Goal: Task Accomplishment & Management: Manage account settings

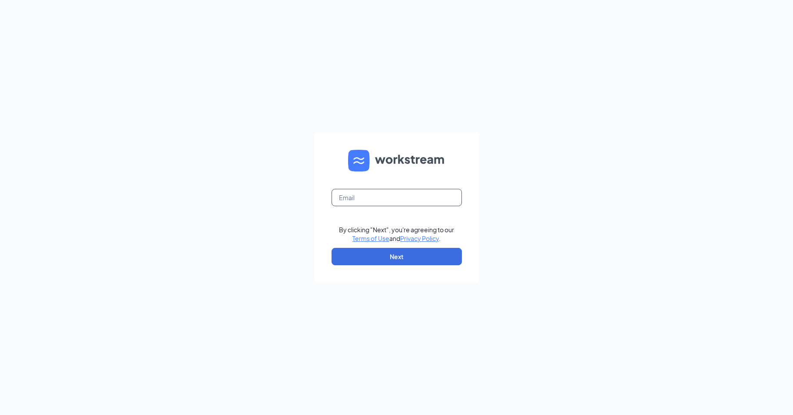
click at [440, 205] on input "text" at bounding box center [397, 197] width 130 height 17
type input "[EMAIL_ADDRESS][DOMAIN_NAME]"
click at [407, 258] on button "Next" at bounding box center [397, 256] width 130 height 17
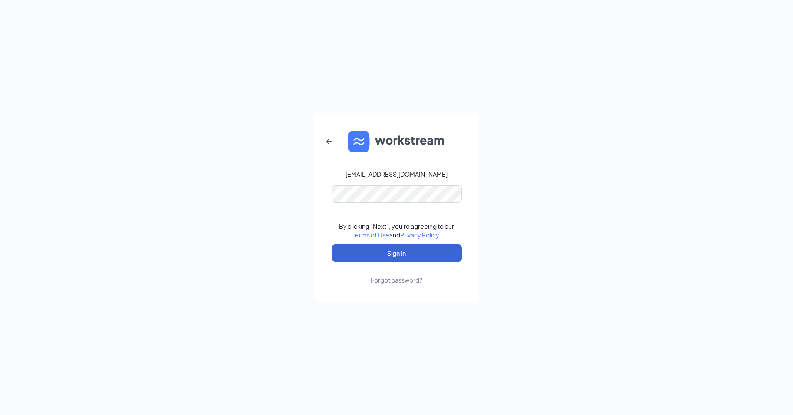
click at [407, 258] on button "Sign In" at bounding box center [397, 253] width 130 height 17
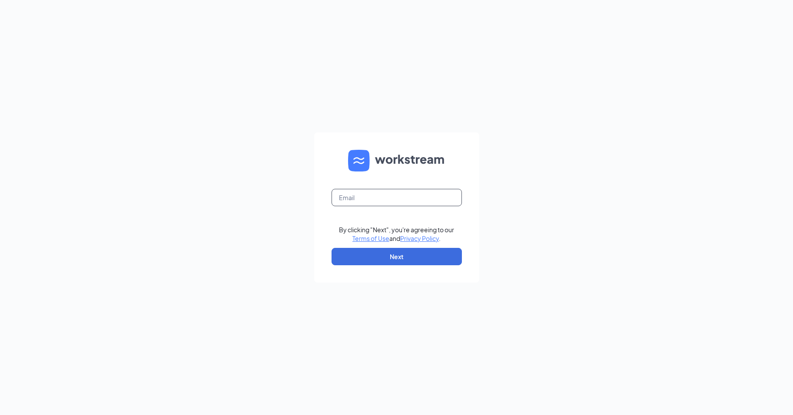
click at [427, 199] on input "text" at bounding box center [397, 197] width 130 height 17
type input "[EMAIL_ADDRESS][DOMAIN_NAME]"
click at [402, 261] on button "Next" at bounding box center [397, 256] width 130 height 17
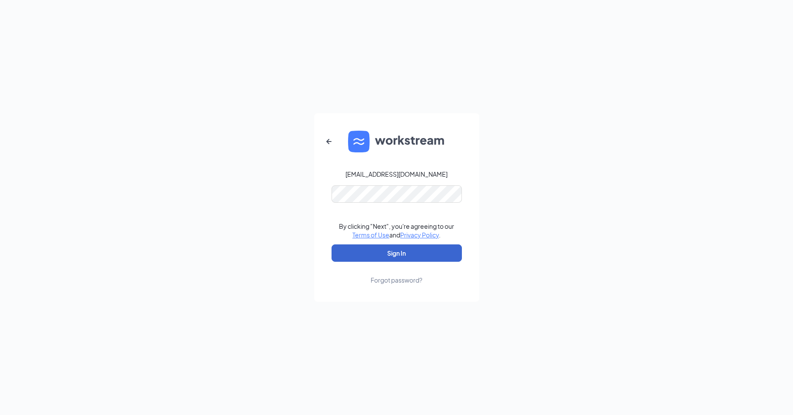
click at [413, 258] on button "Sign In" at bounding box center [397, 253] width 130 height 17
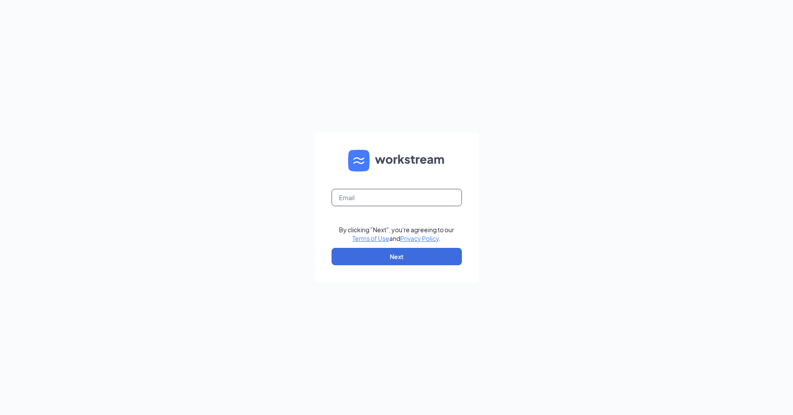
click at [436, 191] on input "text" at bounding box center [397, 197] width 130 height 17
type input "[EMAIL_ADDRESS][DOMAIN_NAME]"
click at [396, 263] on button "Next" at bounding box center [397, 256] width 130 height 17
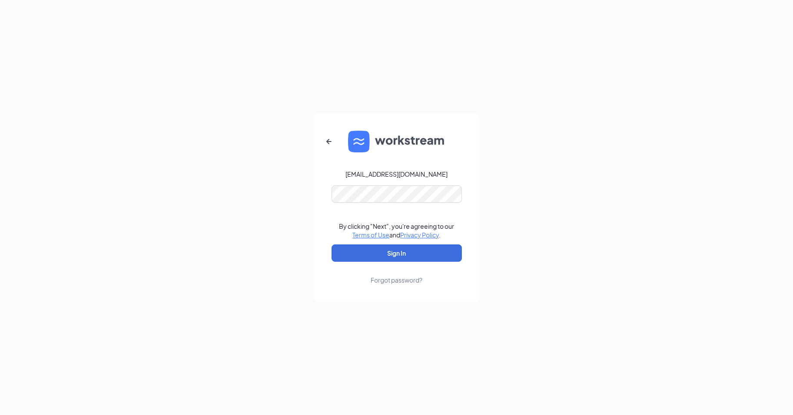
click at [396, 262] on link "Forgot password?" at bounding box center [397, 273] width 52 height 23
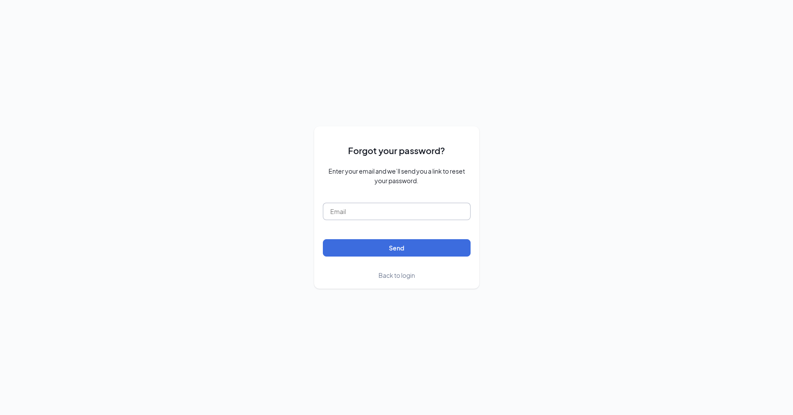
click at [394, 209] on input "text" at bounding box center [397, 211] width 148 height 17
type input "[EMAIL_ADDRESS][DOMAIN_NAME]"
click at [401, 249] on button "Send" at bounding box center [397, 247] width 148 height 17
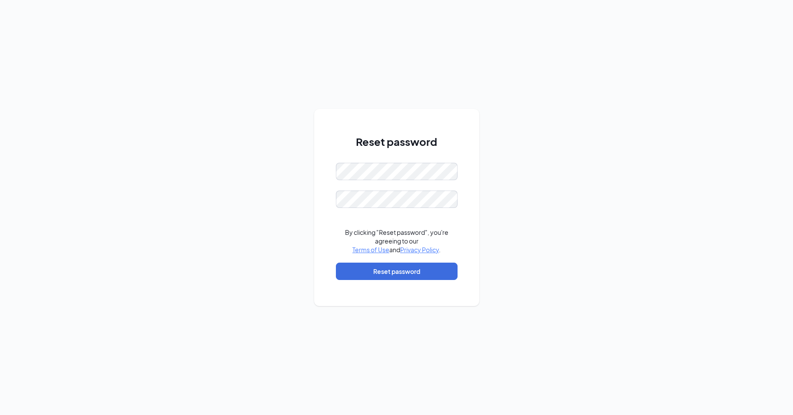
click at [618, 222] on div "Reset password By clicking "Reset password", you're agreeing to our Terms of Us…" at bounding box center [396, 207] width 793 height 415
click at [286, 174] on div "Reset password Password must be at least 16 characters By clicking "Reset passw…" at bounding box center [396, 207] width 793 height 415
drag, startPoint x: 708, startPoint y: 218, endPoint x: 571, endPoint y: 213, distance: 137.9
click at [706, 218] on div "Reset password Password must be at least 16 characters Please input the passwor…" at bounding box center [396, 207] width 793 height 415
click at [317, 196] on div "Reset password Password must be at least 16 characters Please input the passwor…" at bounding box center [396, 207] width 165 height 197
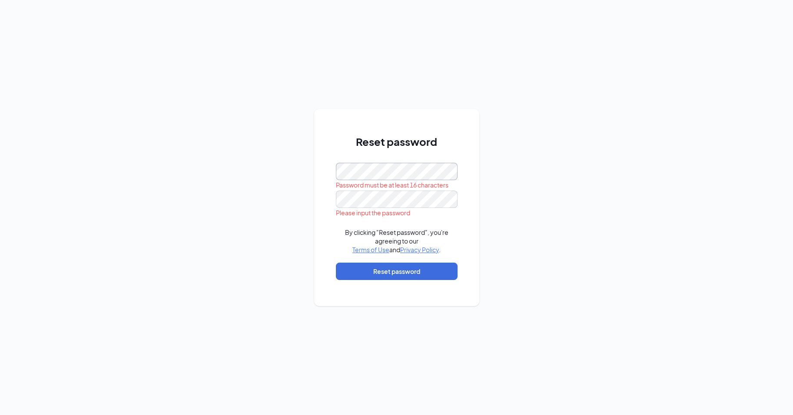
click at [306, 202] on div "Reset password Password must be at least 16 characters Please input the passwor…" at bounding box center [396, 207] width 793 height 415
click at [295, 198] on div "Reset password Password must be at least 16 characters Please input the passwor…" at bounding box center [396, 207] width 793 height 415
click at [356, 278] on button "Reset password" at bounding box center [397, 271] width 122 height 17
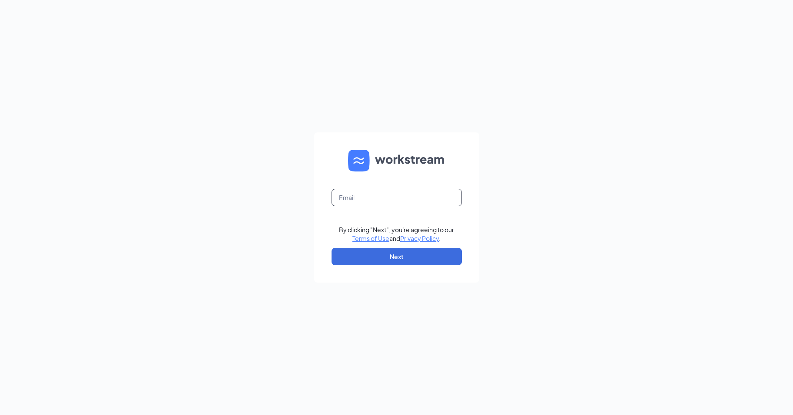
click at [442, 193] on input "text" at bounding box center [397, 197] width 130 height 17
type input "Refuel50@refuelmarket.com"
click at [415, 259] on button "Next" at bounding box center [397, 256] width 130 height 17
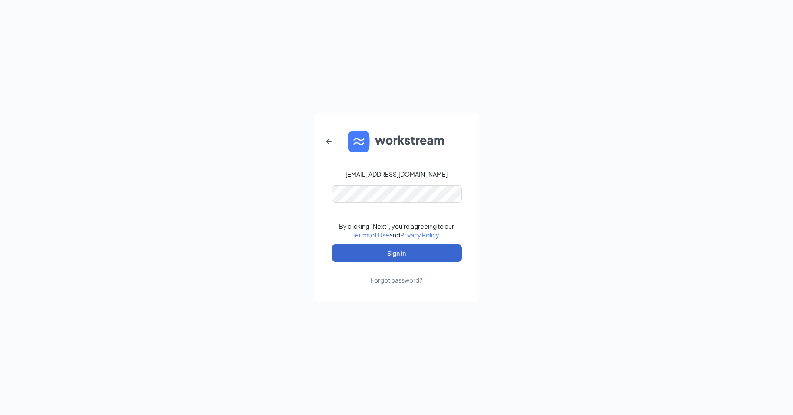
click at [422, 254] on button "Sign In" at bounding box center [397, 253] width 130 height 17
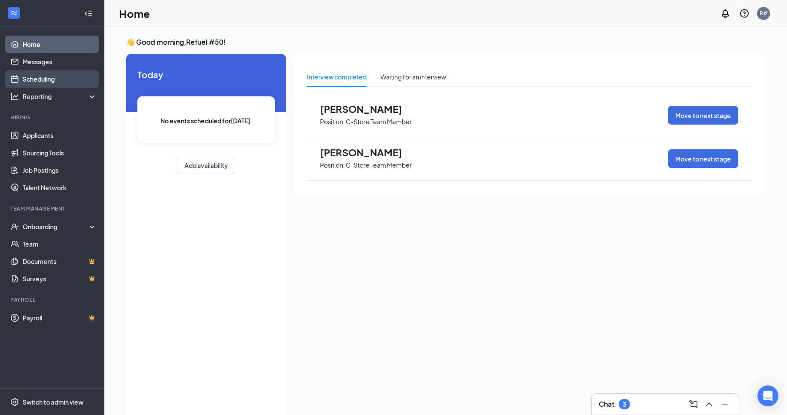
click at [46, 78] on link "Scheduling" at bounding box center [60, 78] width 74 height 17
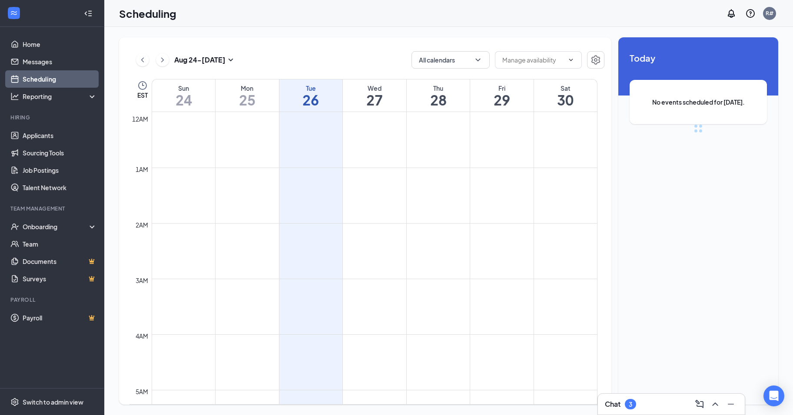
scroll to position [427, 0]
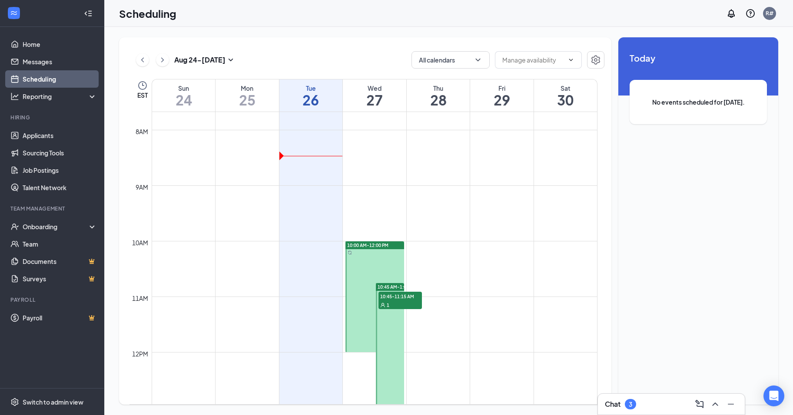
drag, startPoint x: 357, startPoint y: 265, endPoint x: 367, endPoint y: 253, distance: 14.8
click at [367, 253] on link "10:00 AM-12:00 PM" at bounding box center [374, 296] width 61 height 111
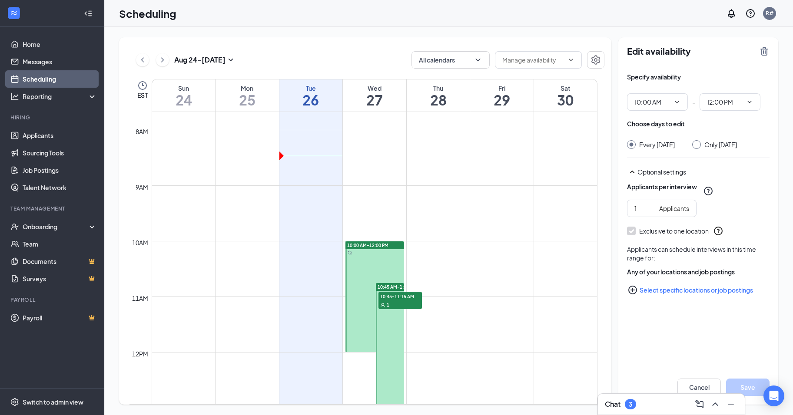
click at [367, 253] on link "10:00 AM-12:00 PM" at bounding box center [374, 296] width 61 height 111
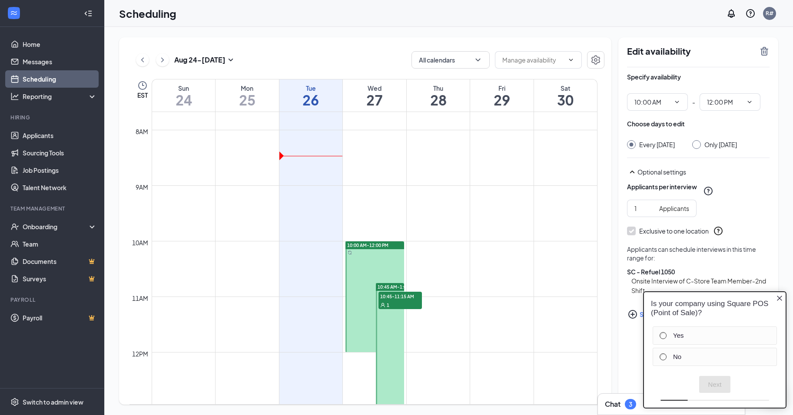
click at [777, 298] on icon "Close button" at bounding box center [779, 298] width 7 height 7
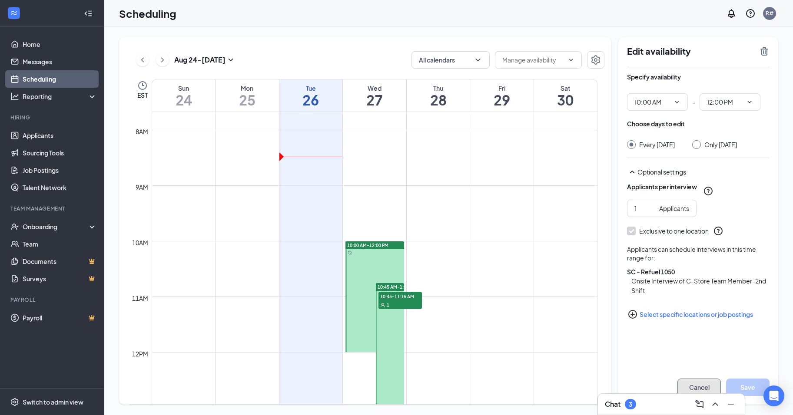
click at [710, 389] on button "Cancel" at bounding box center [699, 387] width 43 height 17
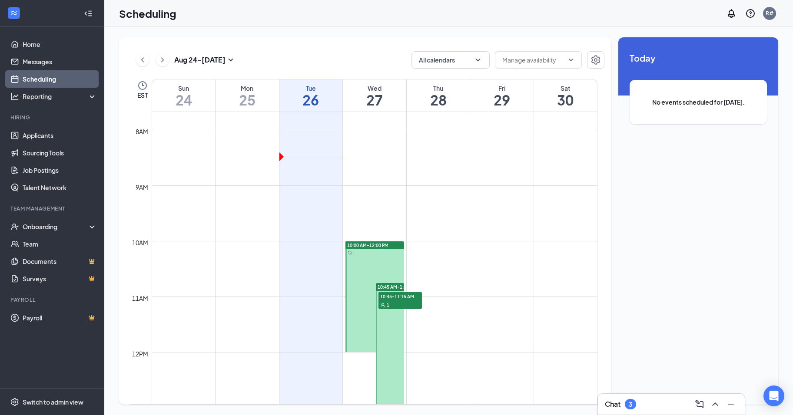
click at [379, 263] on div at bounding box center [375, 297] width 59 height 111
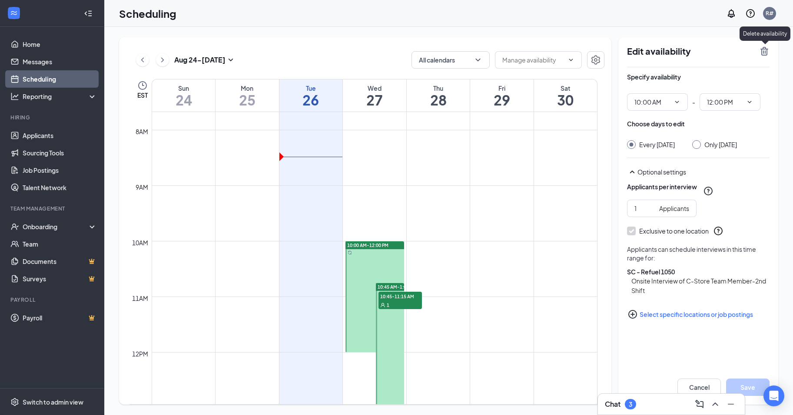
click at [764, 50] on icon "TrashOutline" at bounding box center [764, 51] width 10 height 10
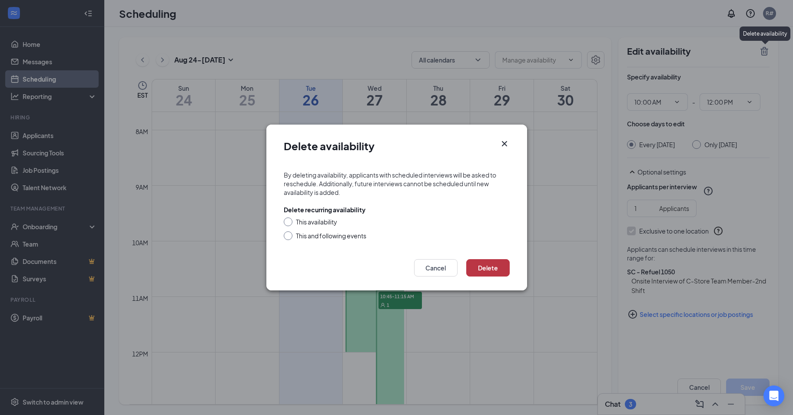
click at [486, 268] on button "Delete" at bounding box center [487, 267] width 43 height 17
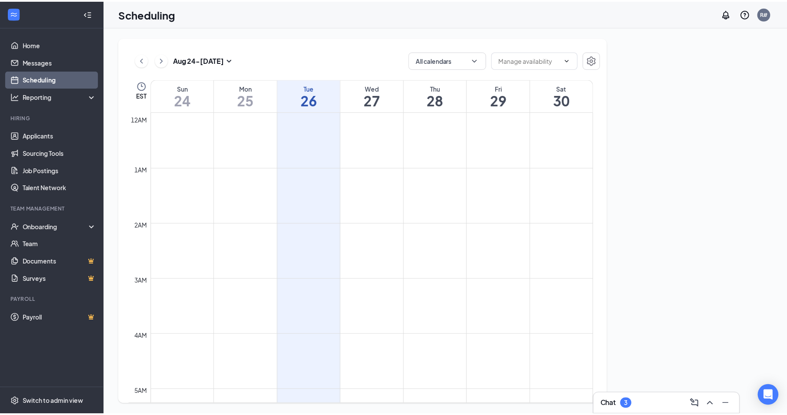
scroll to position [427, 0]
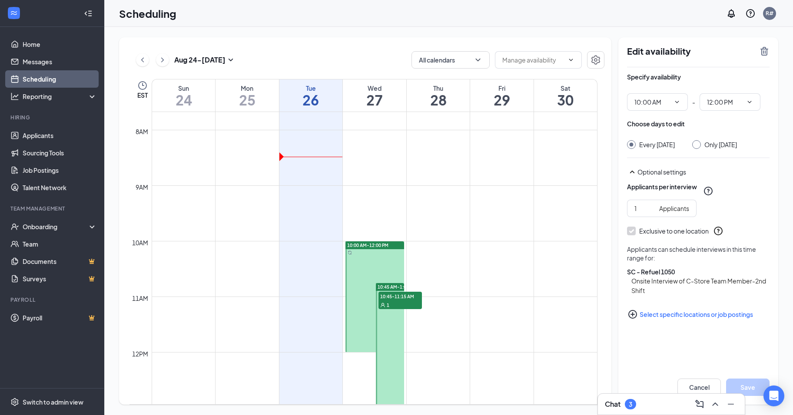
click at [353, 246] on span "10:00 AM-12:00 PM" at bounding box center [367, 246] width 41 height 6
click at [362, 269] on div at bounding box center [375, 297] width 59 height 111
click at [381, 310] on div "10:45-11:15 AM 1" at bounding box center [400, 300] width 45 height 19
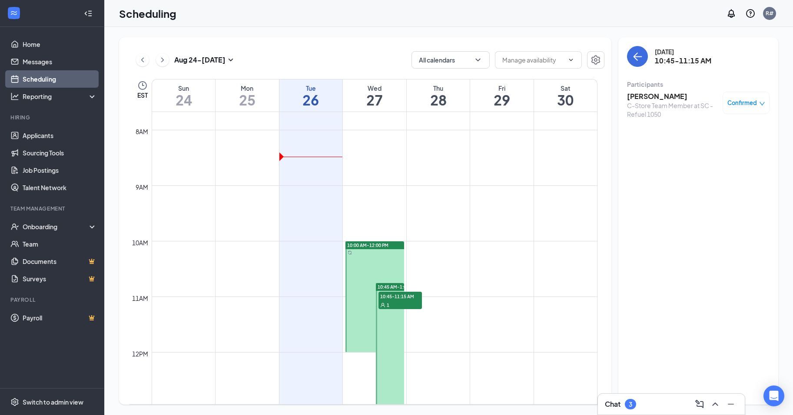
click at [373, 260] on div at bounding box center [375, 297] width 59 height 111
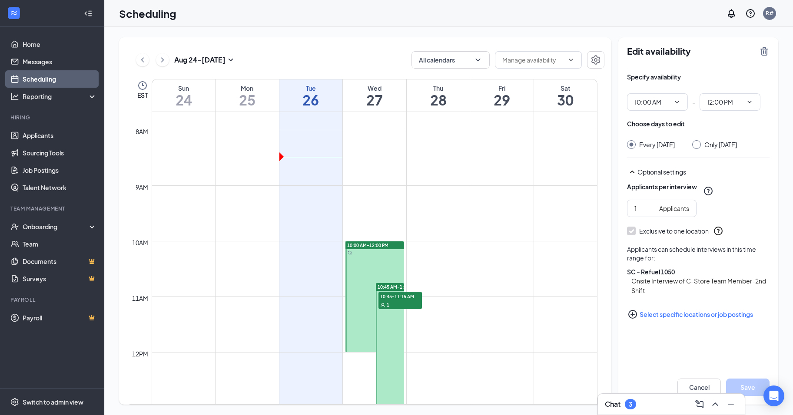
type input "10:00 AM"
type input "12:00 PM"
click at [386, 269] on div at bounding box center [375, 297] width 59 height 111
click at [766, 49] on icon "TrashOutline" at bounding box center [765, 51] width 8 height 9
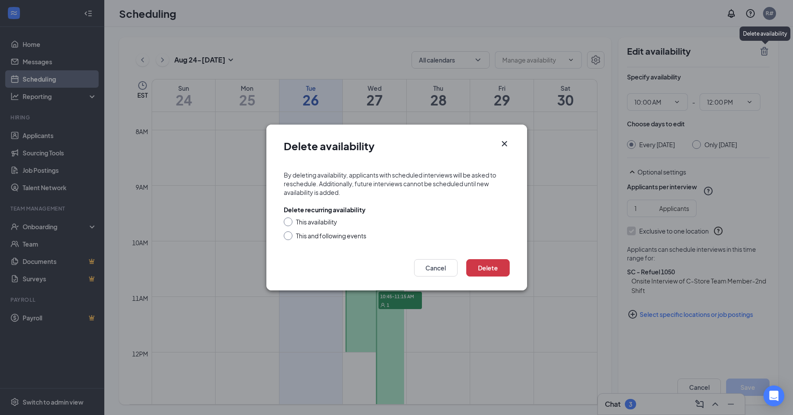
click at [289, 234] on input "This and following events" at bounding box center [287, 235] width 6 height 6
radio input "true"
click at [483, 268] on button "Delete" at bounding box center [487, 267] width 43 height 17
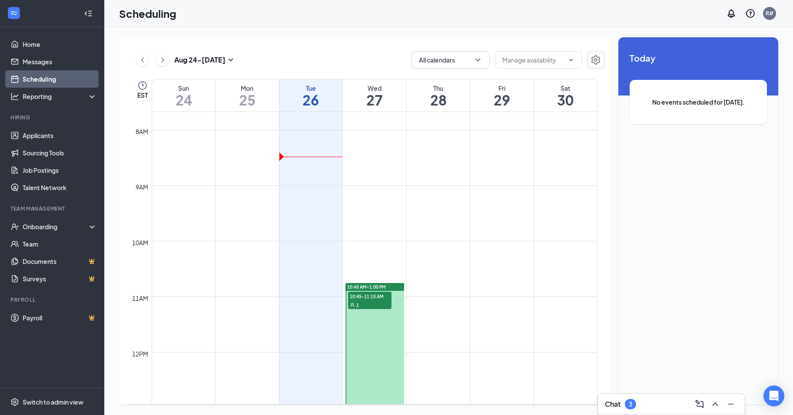
click at [362, 328] on div at bounding box center [375, 345] width 59 height 125
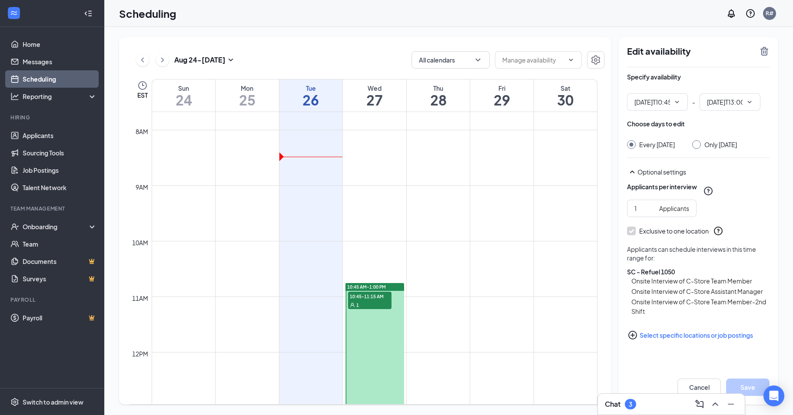
type input "10:45 AM"
type input "01:00 PM"
click at [761, 52] on icon "TrashOutline" at bounding box center [764, 51] width 10 height 10
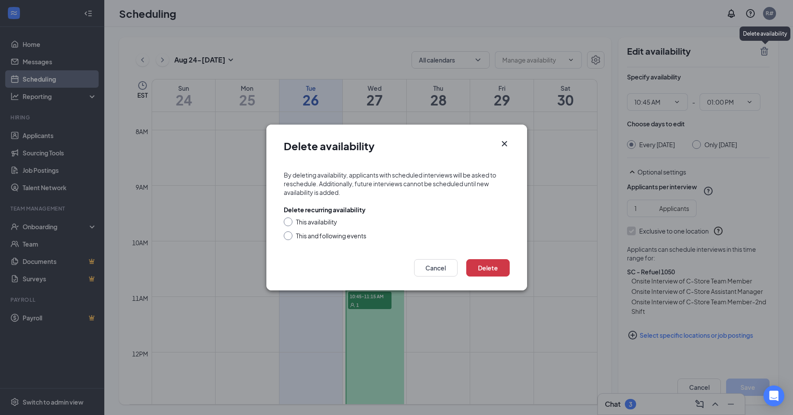
click at [282, 231] on form "By deleting availability, applicants with scheduled interviews will be asked to…" at bounding box center [396, 206] width 261 height 89
click at [290, 235] on div at bounding box center [288, 236] width 9 height 9
click at [288, 234] on input "This and following events" at bounding box center [287, 235] width 6 height 6
radio input "true"
click at [499, 270] on button "Delete" at bounding box center [487, 267] width 43 height 17
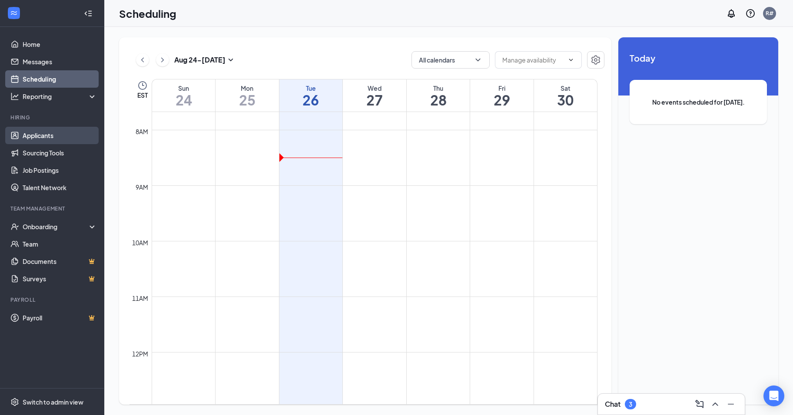
click at [25, 136] on link "Applicants" at bounding box center [60, 135] width 74 height 17
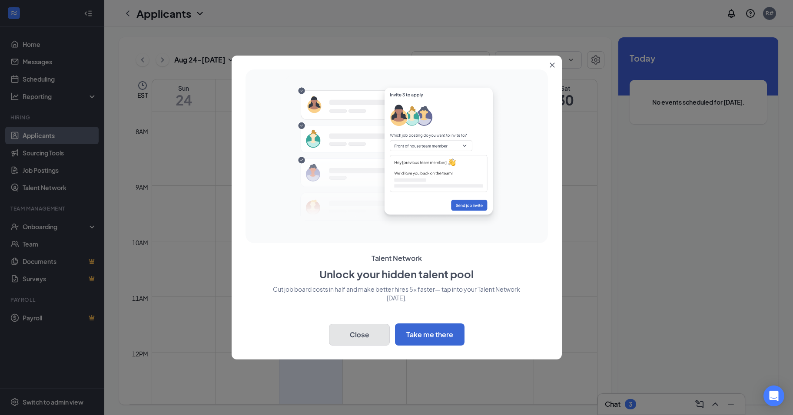
click at [363, 335] on button "Close" at bounding box center [359, 335] width 61 height 22
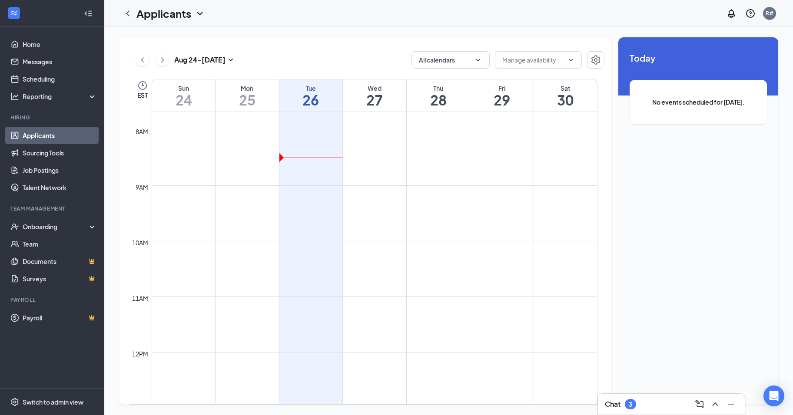
click at [37, 138] on link "Applicants" at bounding box center [60, 135] width 74 height 17
click at [37, 132] on link "Applicants" at bounding box center [60, 135] width 74 height 17
click at [37, 149] on link "Sourcing Tools" at bounding box center [60, 152] width 74 height 17
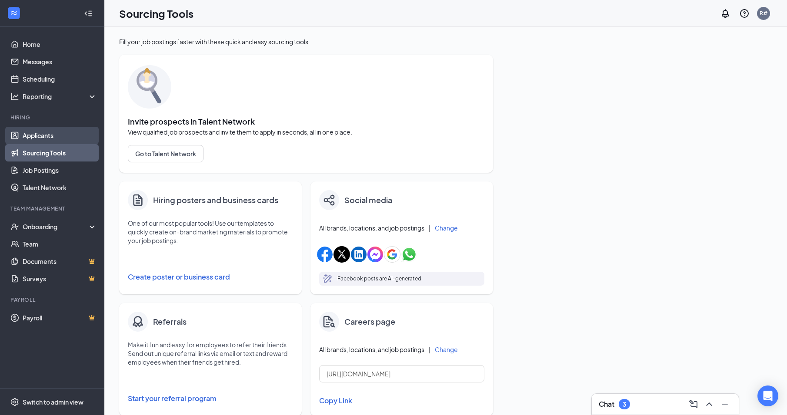
click at [42, 130] on link "Applicants" at bounding box center [60, 135] width 74 height 17
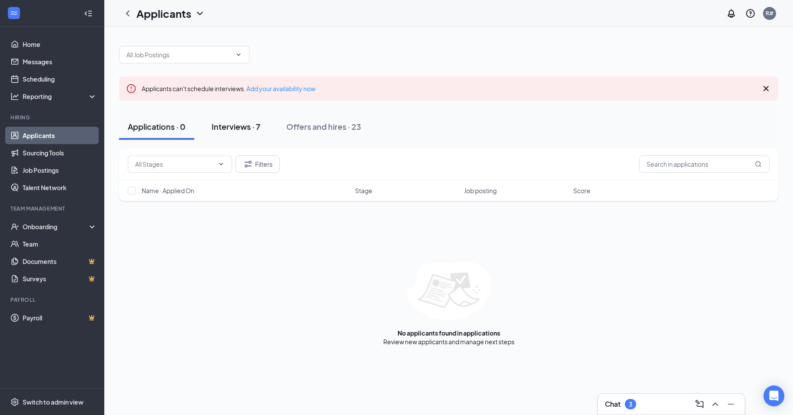
click at [223, 125] on div "Interviews · 7" at bounding box center [236, 126] width 49 height 11
